Goal: Obtain resource: Obtain resource

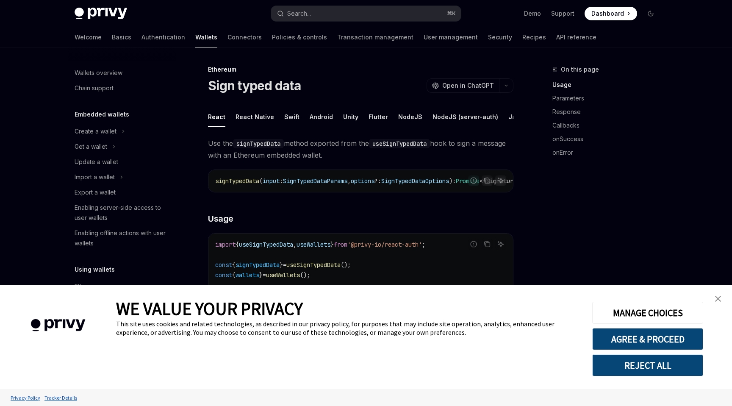
click at [626, 362] on button "REJECT ALL" at bounding box center [647, 365] width 111 height 22
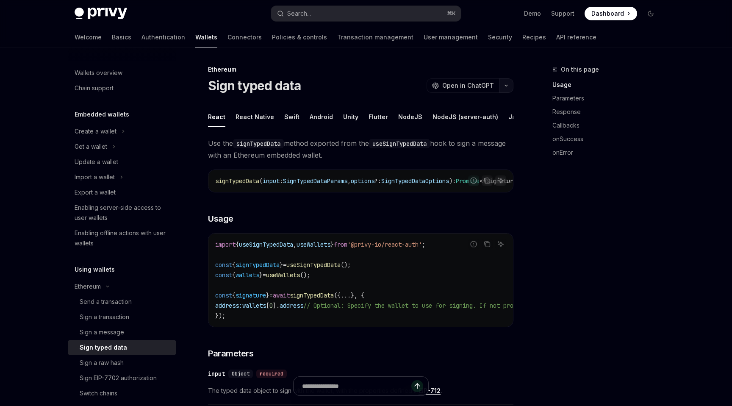
click at [506, 86] on icon "button" at bounding box center [506, 85] width 3 height 1
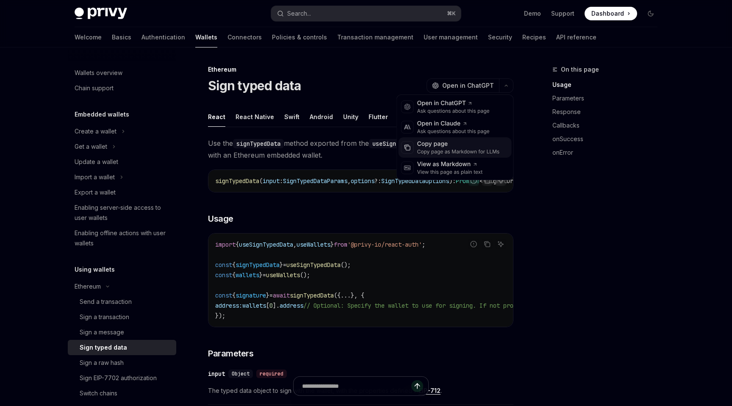
click at [452, 150] on div "Copy page as Markdown for LLMs" at bounding box center [458, 151] width 83 height 7
